Goal: Information Seeking & Learning: Learn about a topic

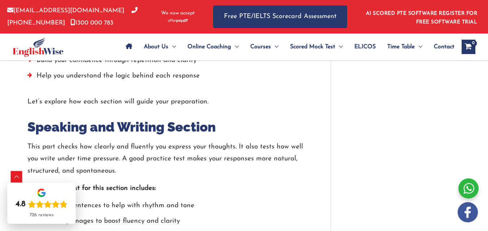
click at [319, 70] on span "PTE Mock Tests" at bounding box center [310, 69] width 41 height 6
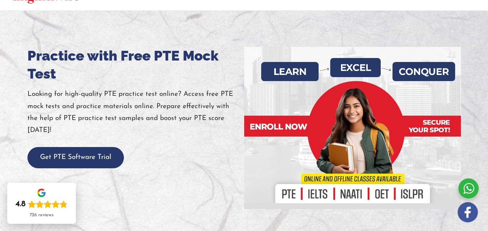
scroll to position [69, 0]
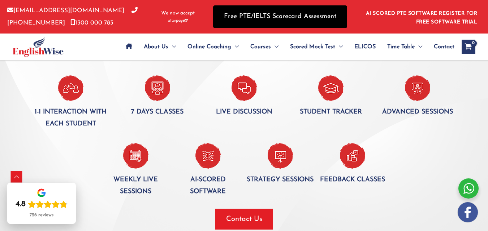
click at [279, 19] on link "Free PTE/IELTS Scorecard Assessment" at bounding box center [280, 16] width 134 height 23
